Goal: Information Seeking & Learning: Learn about a topic

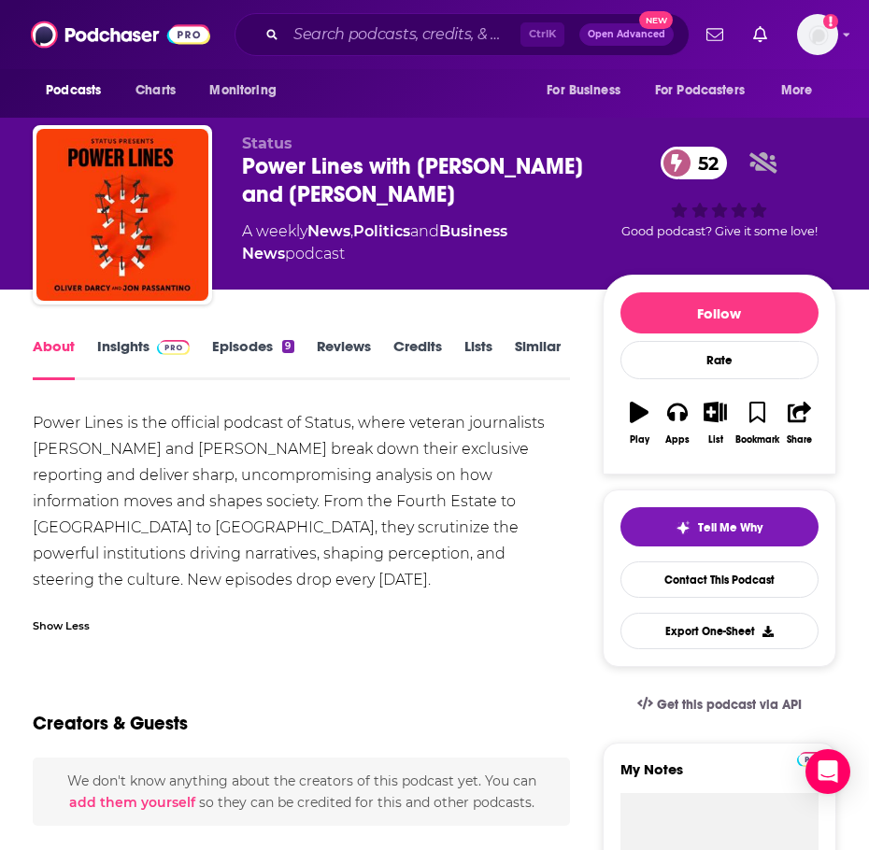
click at [109, 344] on link "Insights" at bounding box center [143, 358] width 92 height 43
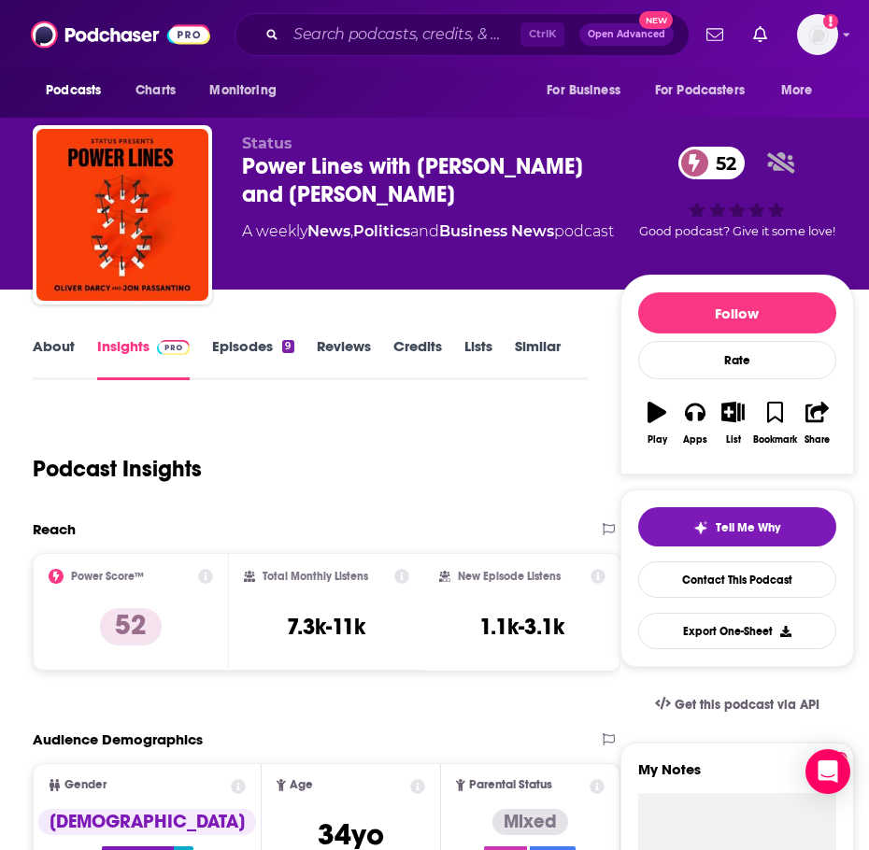
click at [37, 345] on link "About" at bounding box center [54, 358] width 42 height 43
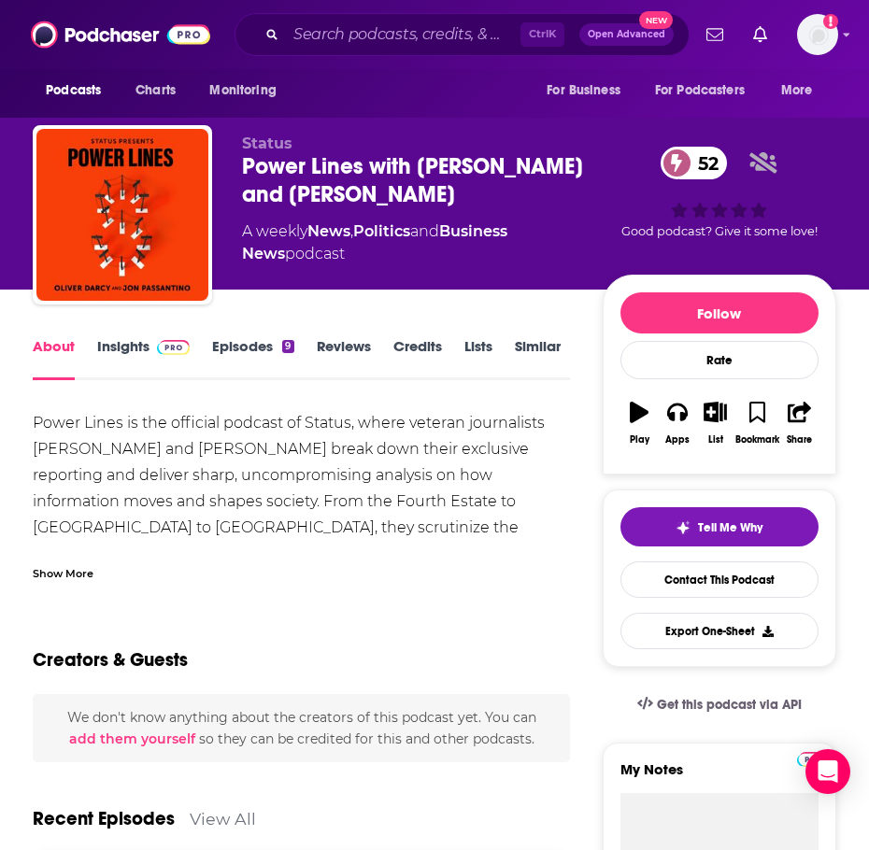
click at [64, 573] on div "Show More" at bounding box center [63, 572] width 61 height 18
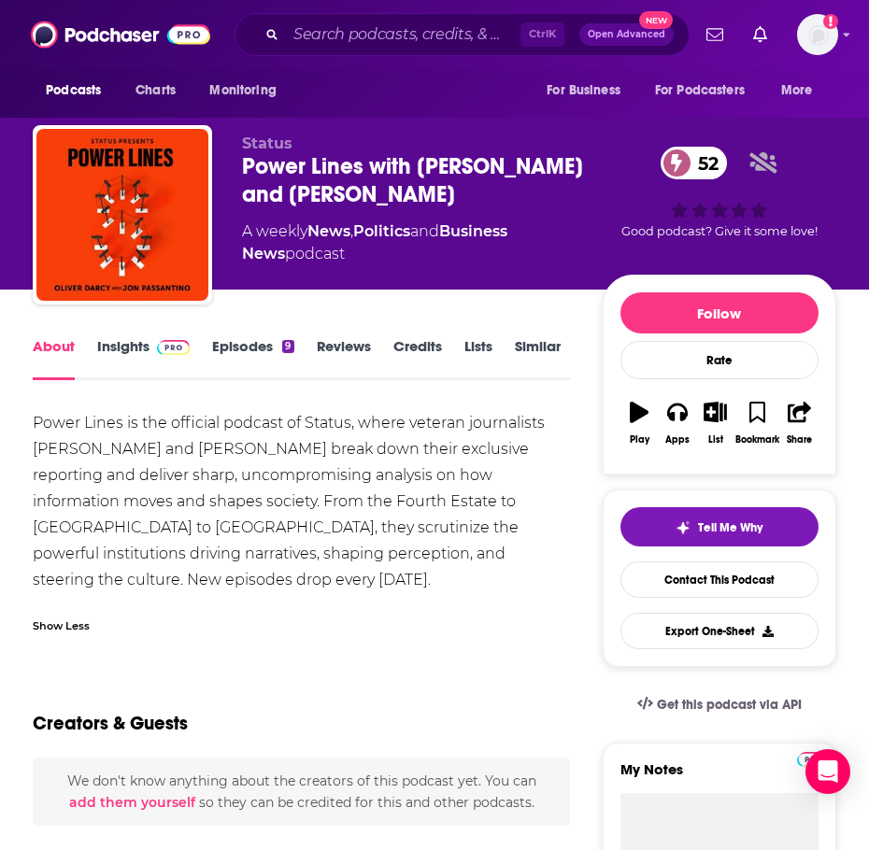
click at [120, 351] on link "Insights" at bounding box center [143, 358] width 92 height 43
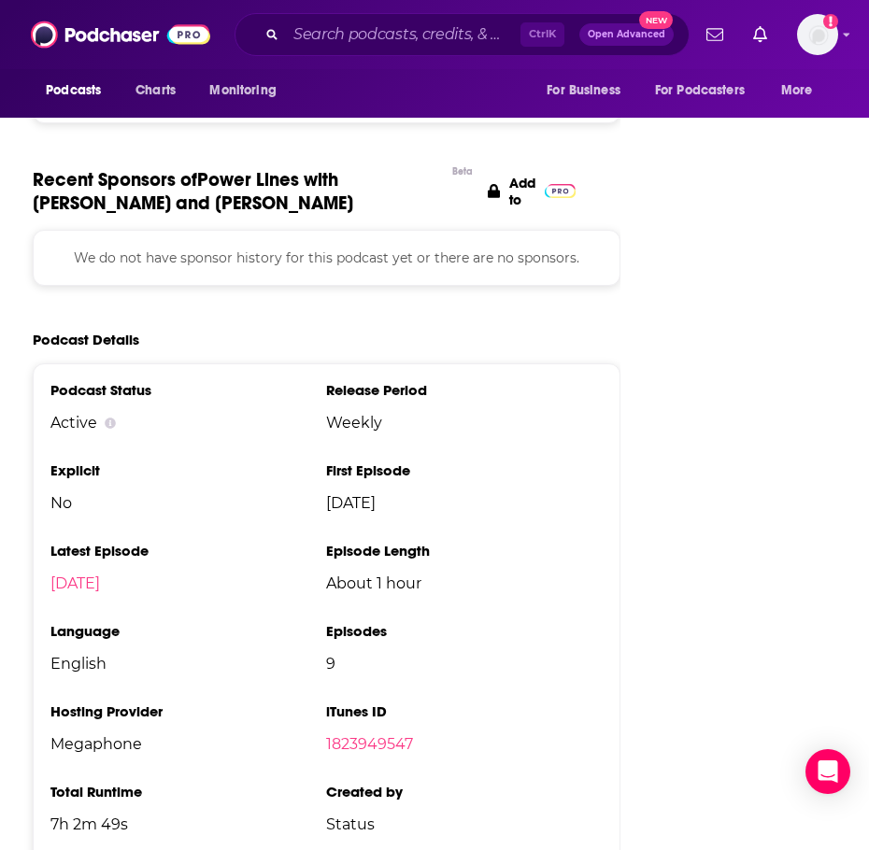
scroll to position [2055, 0]
